Goal: Go to known website: Go to known website

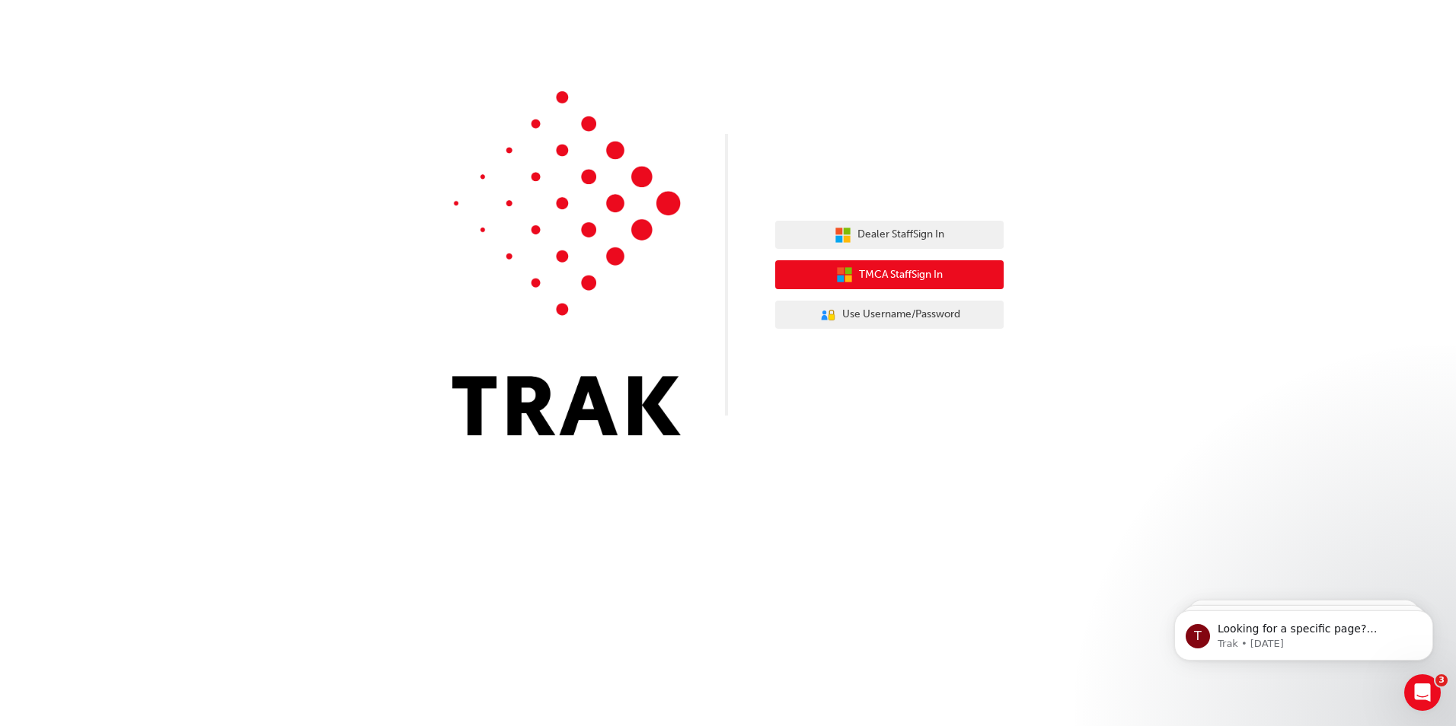
click at [893, 278] on span "TMCA Staff Sign In" at bounding box center [901, 275] width 84 height 18
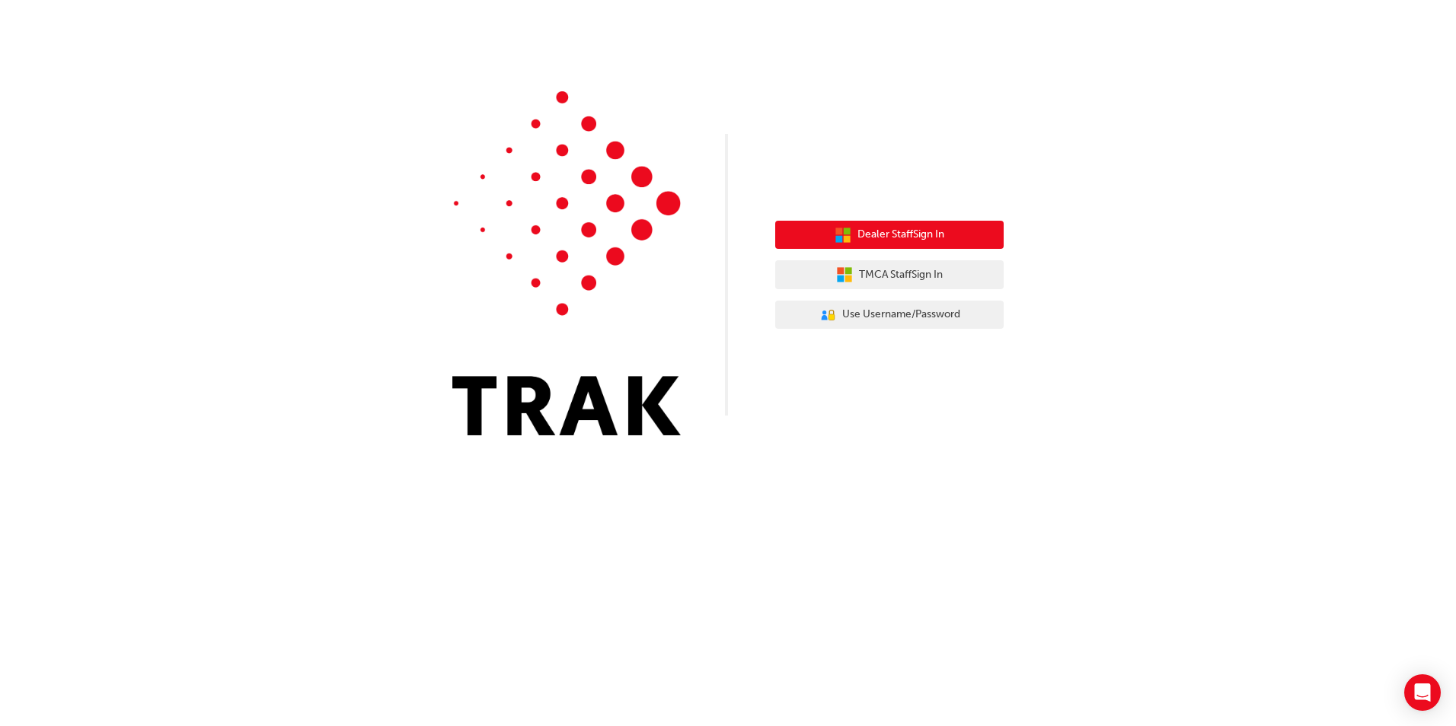
click at [836, 230] on icon "button" at bounding box center [838, 231] width 7 height 7
